Goal: Transaction & Acquisition: Purchase product/service

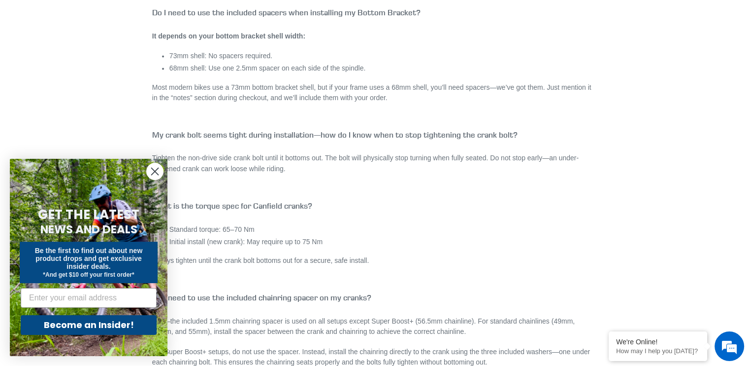
scroll to position [1545, 0]
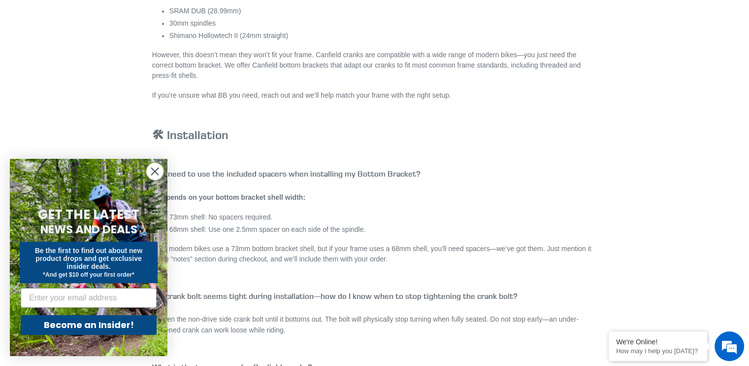
drag, startPoint x: 381, startPoint y: 294, endPoint x: 368, endPoint y: 169, distance: 125.3
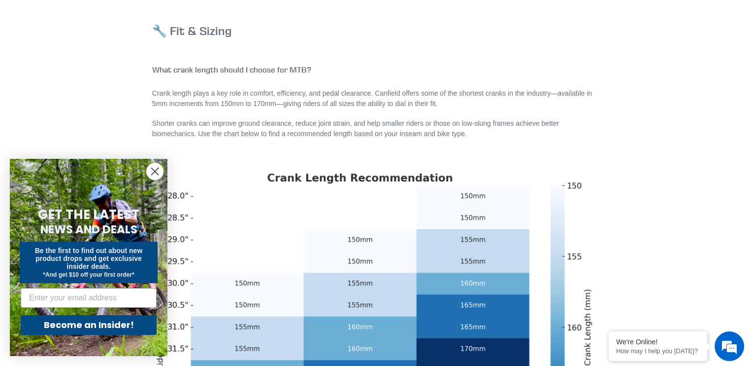
scroll to position [0, 0]
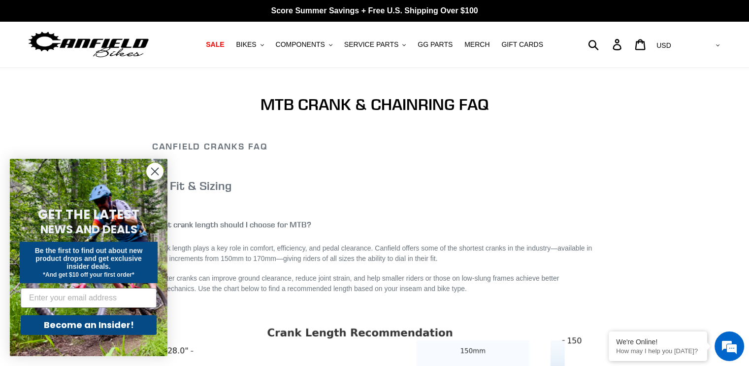
drag, startPoint x: 370, startPoint y: 210, endPoint x: 357, endPoint y: 101, distance: 109.7
click at [264, 45] on icon "button" at bounding box center [262, 45] width 3 height 2
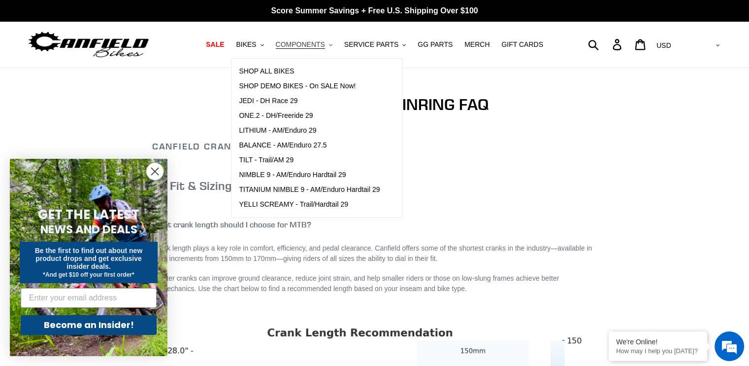
click at [333, 44] on icon ".cls-1{fill:#231f20}" at bounding box center [330, 44] width 3 height 3
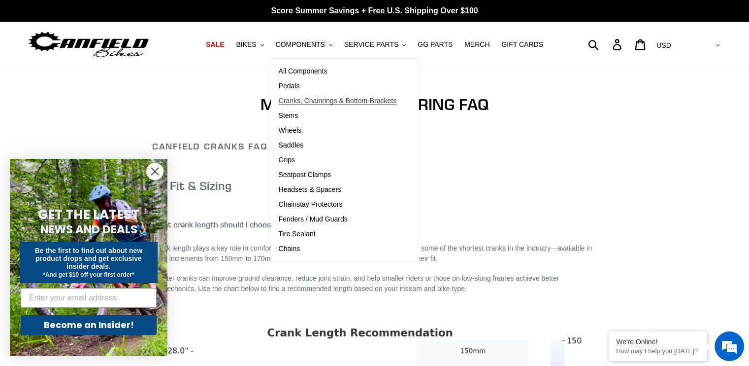
click at [307, 95] on link "Cranks, Chainrings & Bottom-Brackets" at bounding box center [337, 101] width 133 height 15
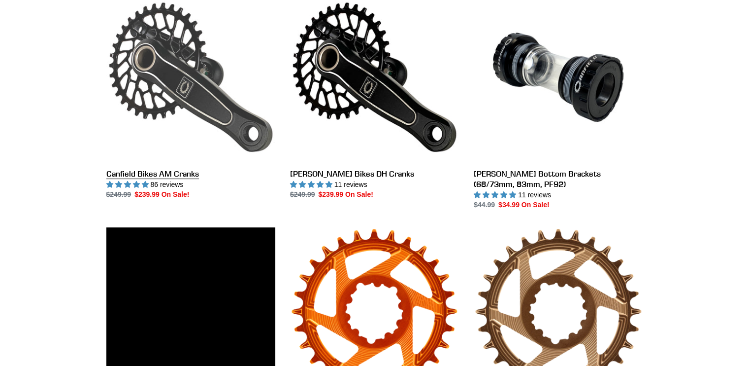
click at [185, 177] on link "Canfield Bikes AM Cranks" at bounding box center [190, 96] width 169 height 207
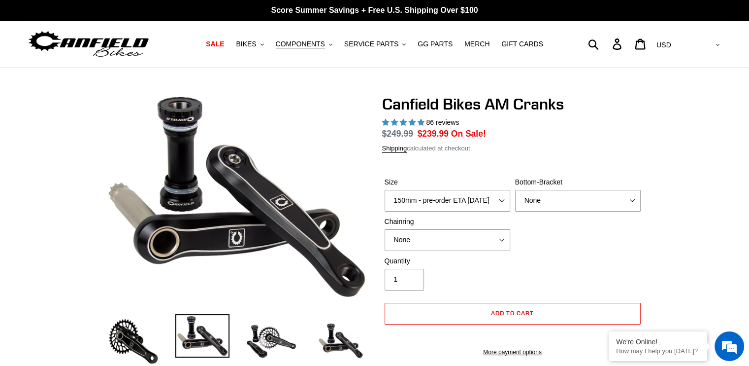
scroll to position [49, 0]
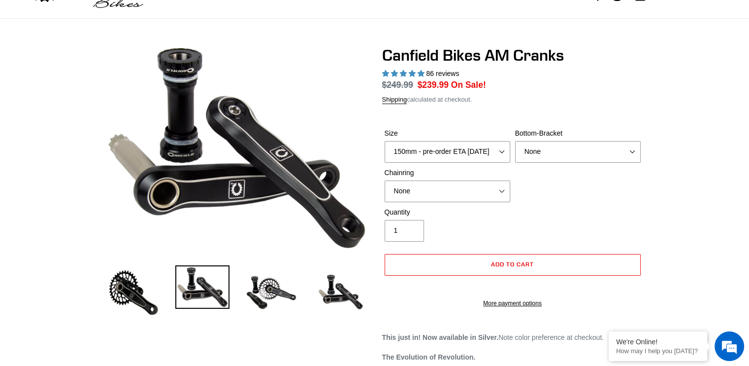
select select "highest-rating"
click at [501, 162] on select "150mm - pre-order ETA [DATE] 155mm - pre-order ETA [DATE] 160mm - pre-order ETA…" at bounding box center [448, 152] width 126 height 22
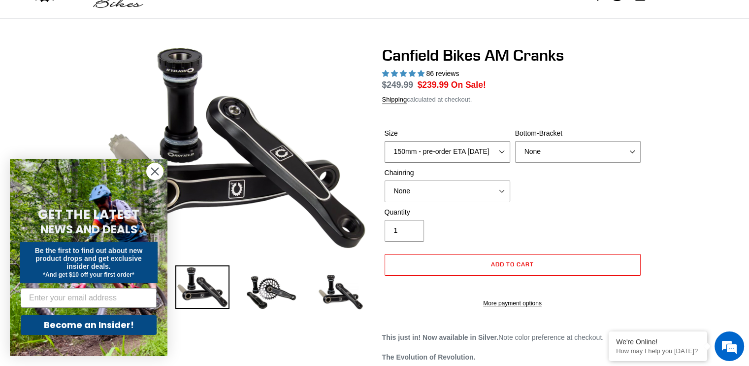
click at [385, 155] on select "150mm - pre-order ETA [DATE] 155mm - pre-order ETA [DATE] 160mm - pre-order ETA…" at bounding box center [448, 152] width 126 height 22
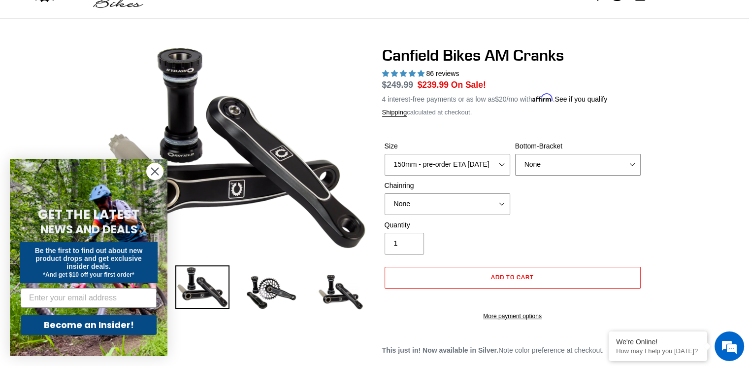
click at [543, 161] on select "None BSA Threaded 68/73mm Press Fit PF92" at bounding box center [578, 165] width 126 height 22
click at [515, 155] on select "None BSA Threaded 68/73mm Press Fit PF92" at bounding box center [578, 165] width 126 height 22
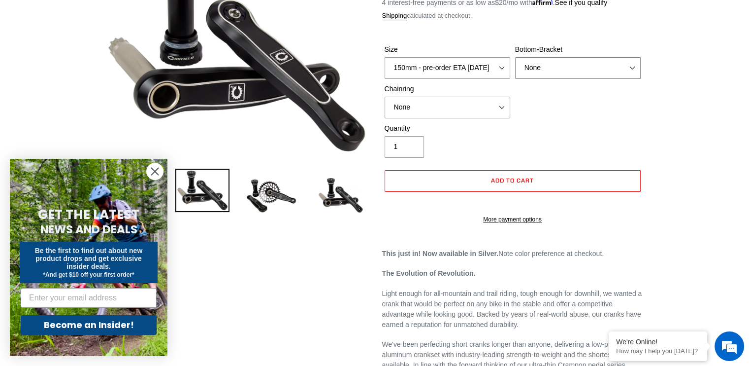
scroll to position [148, 0]
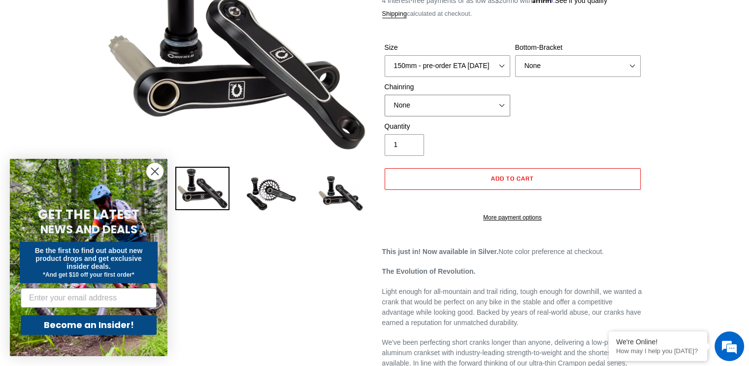
click at [455, 115] on select "None 30t Round (Boost 148) 30t Oval (Boost 148) 32t Round (Boost 148) 32t Oval …" at bounding box center [448, 106] width 126 height 22
click at [385, 96] on select "None 30t Round (Boost 148) 30t Oval (Boost 148) 32t Round (Boost 148) 32t Oval …" at bounding box center [448, 106] width 126 height 22
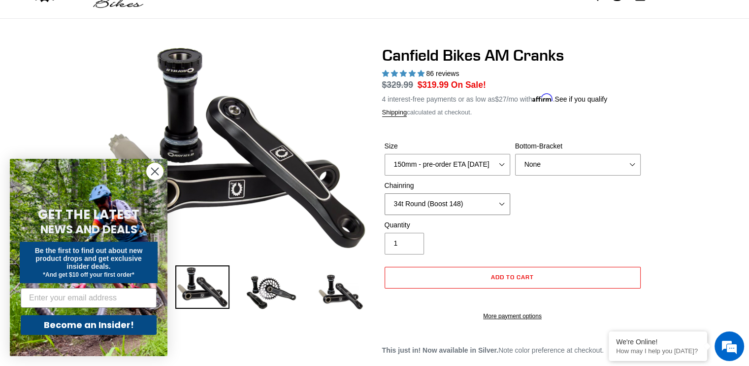
click at [467, 203] on select "None 30t Round (Boost 148) 30t Oval (Boost 148) 32t Round (Boost 148) 32t Oval …" at bounding box center [448, 204] width 126 height 22
click at [385, 194] on select "None 30t Round (Boost 148) 30t Oval (Boost 148) 32t Round (Boost 148) 32t Oval …" at bounding box center [448, 204] width 126 height 22
click at [467, 200] on select "None 30t Round (Boost 148) 30t Oval (Boost 148) 32t Round (Boost 148) 32t Oval …" at bounding box center [448, 204] width 126 height 22
click at [385, 194] on select "None 30t Round (Boost 148) 30t Oval (Boost 148) 32t Round (Boost 148) 32t Oval …" at bounding box center [448, 204] width 126 height 22
click at [471, 203] on select "None 30t Round (Boost 148) 30t Oval (Boost 148) 32t Round (Boost 148) 32t Oval …" at bounding box center [448, 204] width 126 height 22
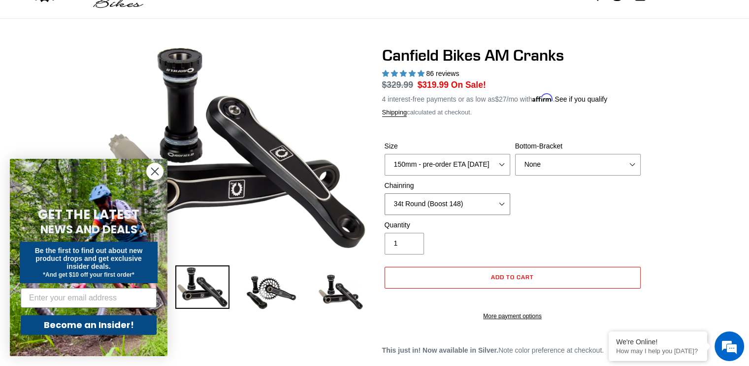
select select "None"
click at [385, 194] on select "None 30t Round (Boost 148) 30t Oval (Boost 148) 32t Round (Boost 148) 32t Oval …" at bounding box center [448, 204] width 126 height 22
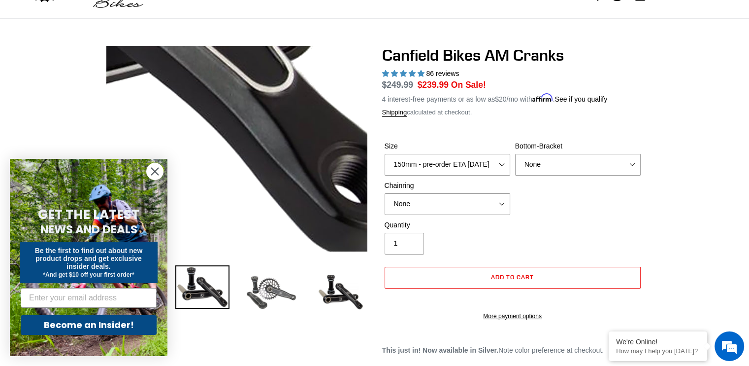
click at [274, 292] on img at bounding box center [271, 292] width 54 height 54
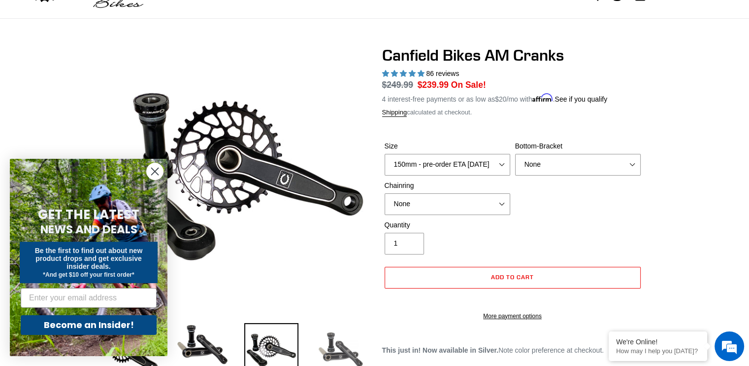
click at [340, 340] on img at bounding box center [340, 350] width 54 height 54
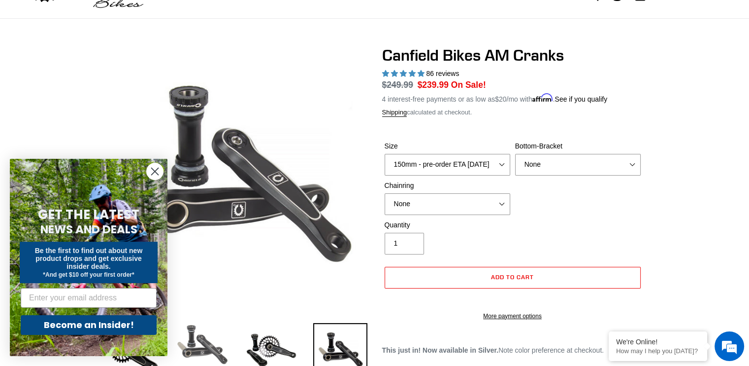
click at [204, 346] on img at bounding box center [202, 344] width 54 height 43
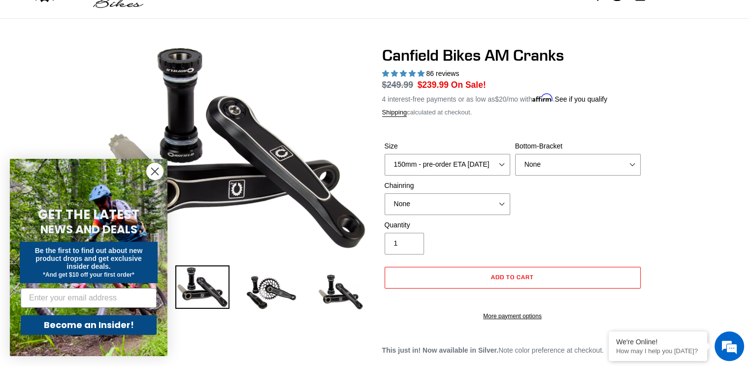
click at [154, 173] on icon "Close dialog" at bounding box center [155, 171] width 7 height 7
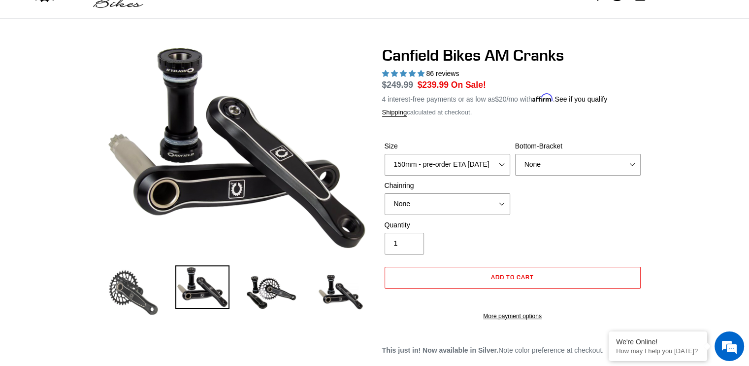
click at [155, 291] on img at bounding box center [133, 292] width 54 height 54
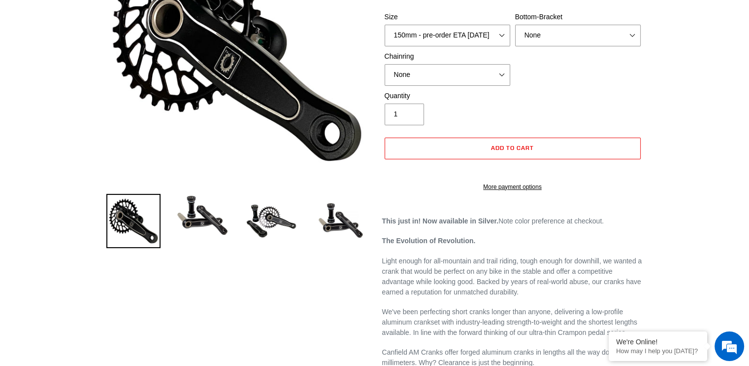
scroll to position [296, 0]
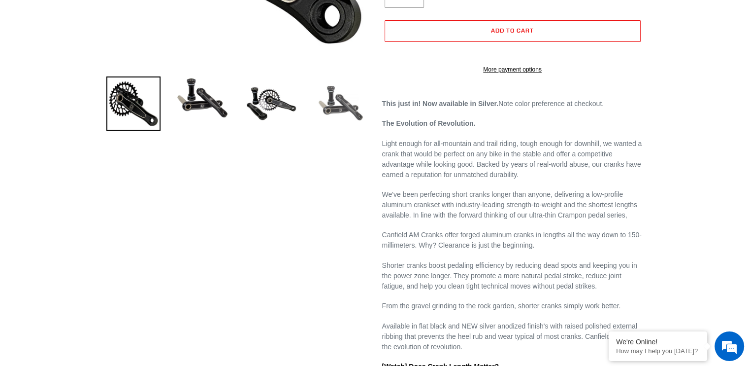
click at [351, 116] on img at bounding box center [340, 103] width 54 height 54
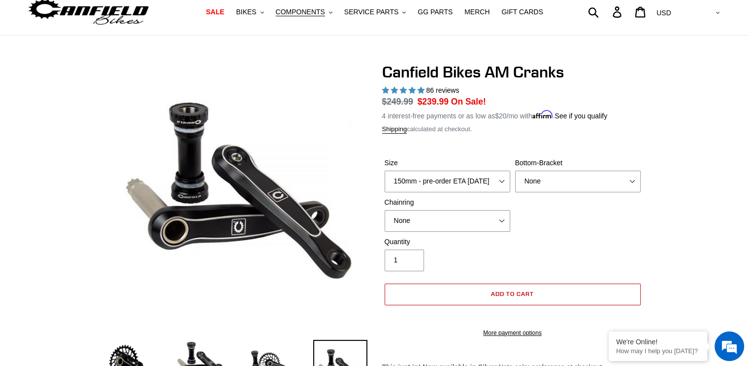
scroll to position [49, 0]
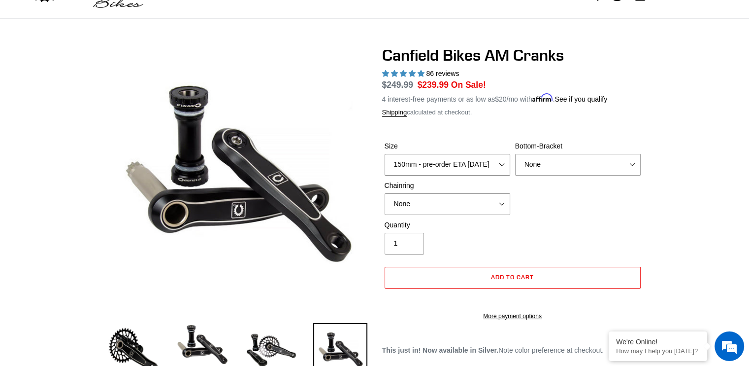
click at [464, 174] on select "150mm - pre-order ETA 9/30/25 155mm - pre-order ETA 9/30/25 160mm - pre-order E…" at bounding box center [448, 165] width 126 height 22
select select "160mm - pre-order ETA 9/30/25"
click at [385, 155] on select "150mm - pre-order ETA 9/30/25 155mm - pre-order ETA 9/30/25 160mm - pre-order E…" at bounding box center [448, 165] width 126 height 22
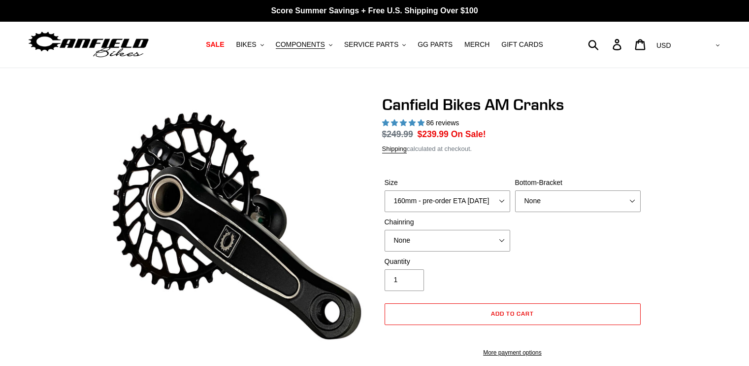
select select "highest-rating"
